Goal: Task Accomplishment & Management: Manage account settings

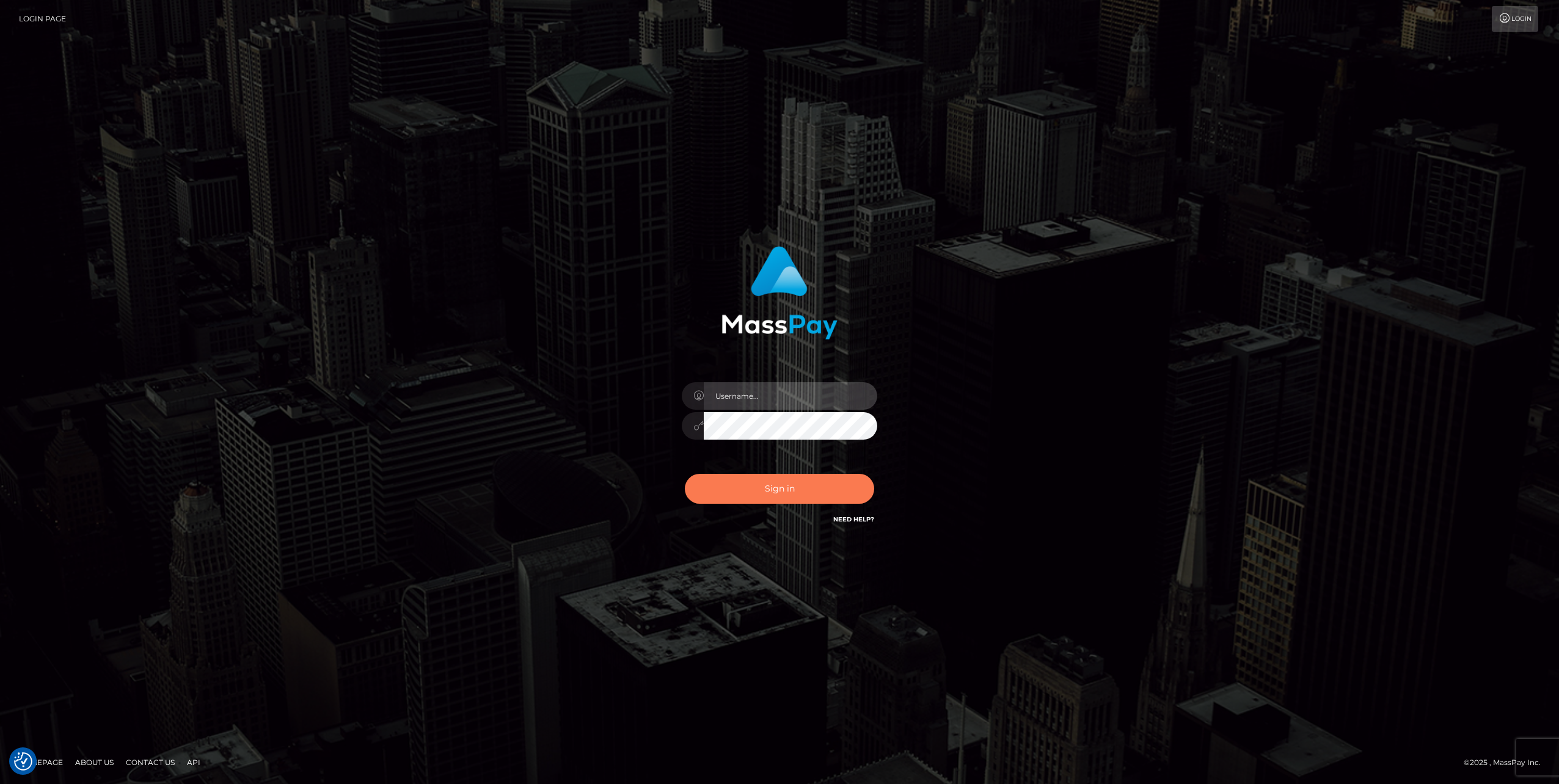
type input "Ofelyn.Spree"
click at [806, 500] on button "Sign in" at bounding box center [780, 489] width 189 height 30
type input "Ofelyn.Spree"
click at [786, 492] on button "Sign in" at bounding box center [780, 489] width 189 height 30
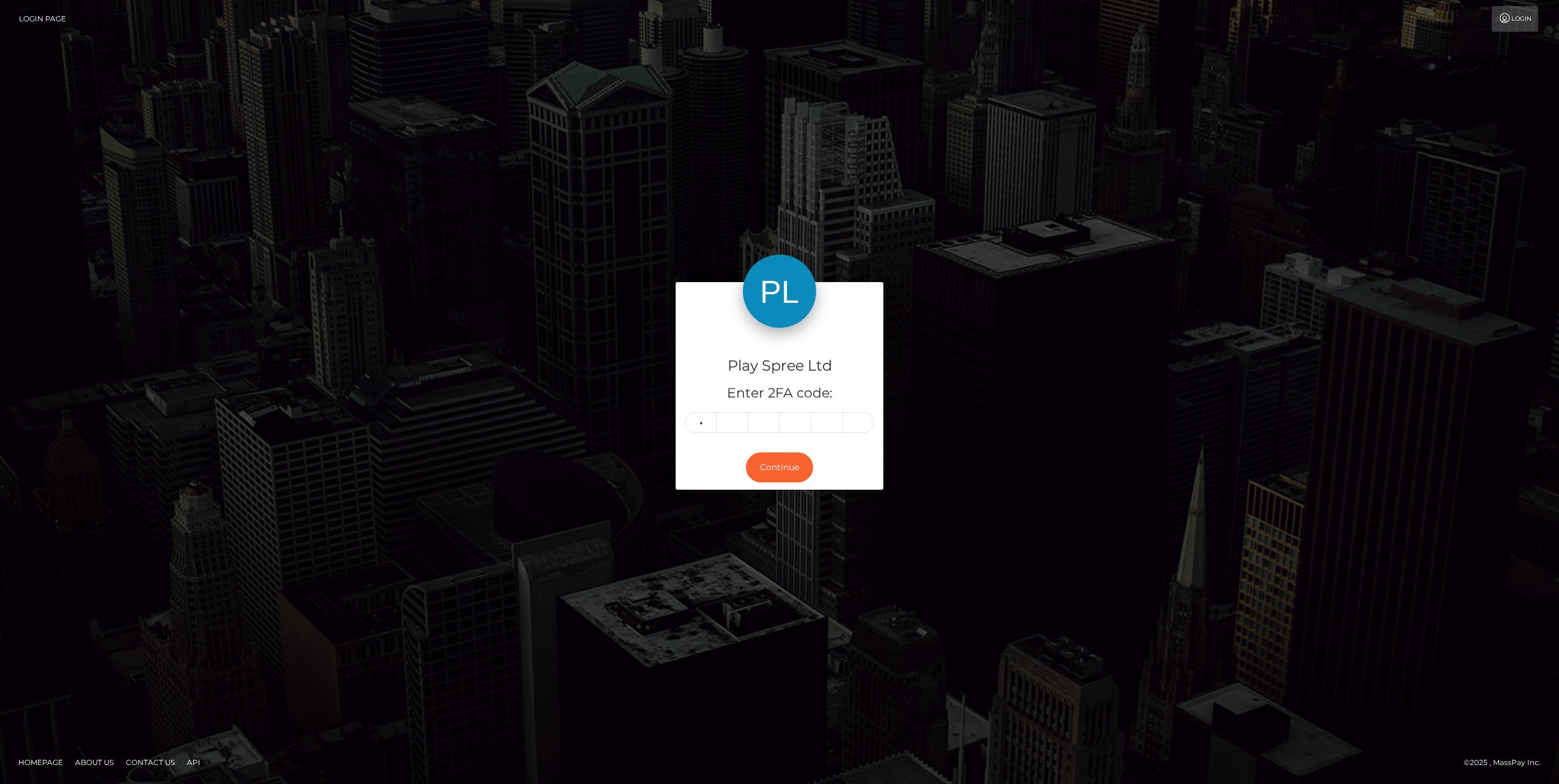
type input "3"
type input "9"
type input "7"
type input "0"
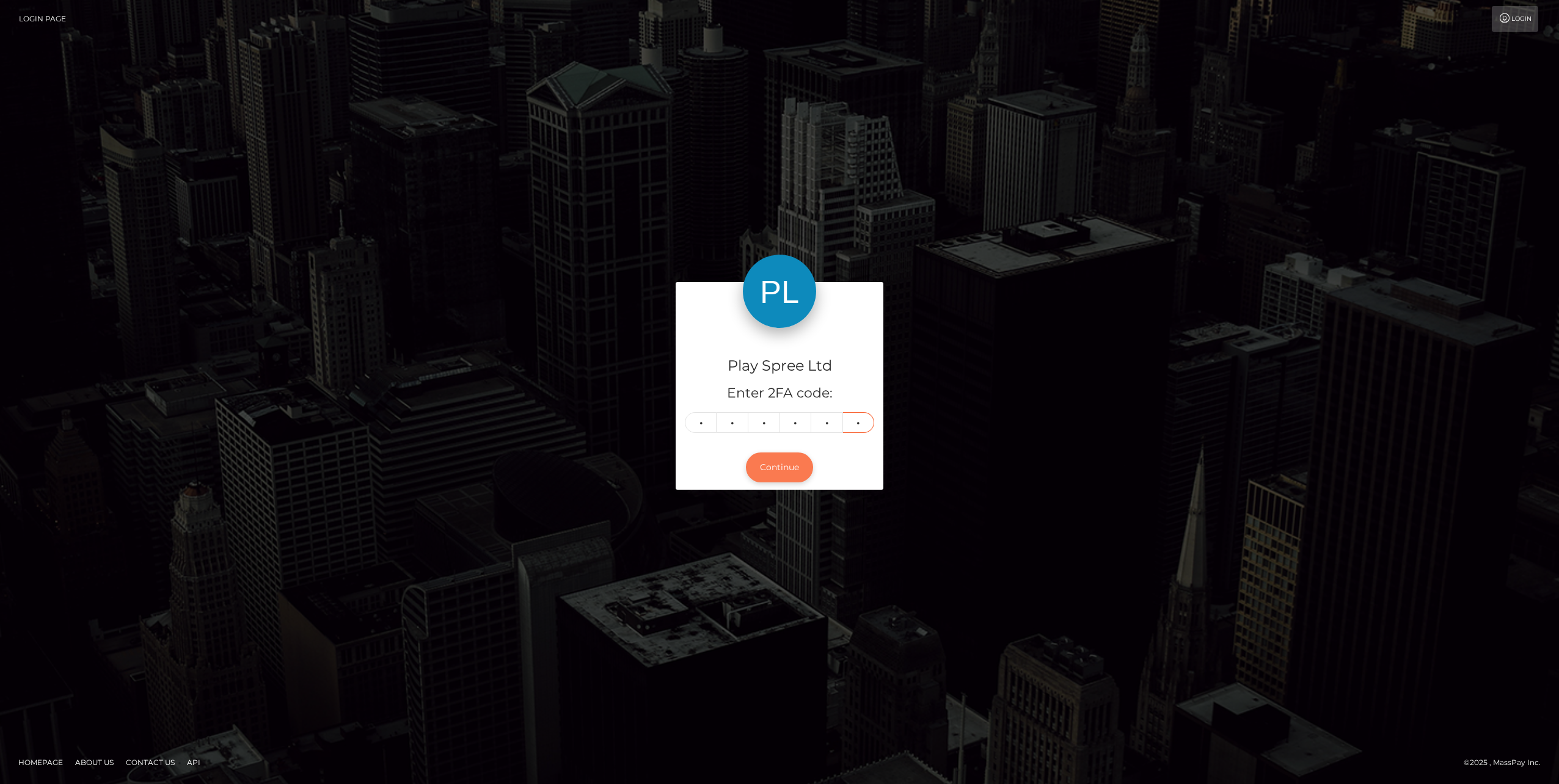
type input "1"
click at [778, 479] on button "Continue" at bounding box center [779, 467] width 67 height 30
click at [763, 463] on button "Continue" at bounding box center [779, 467] width 67 height 30
click at [863, 422] on input "1" at bounding box center [859, 422] width 32 height 21
